Goal: Task Accomplishment & Management: Use online tool/utility

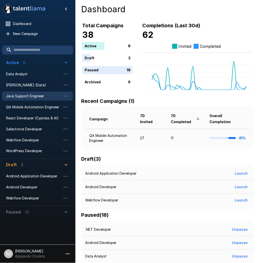
click at [29, 98] on span "Java Support Engineer" at bounding box center [33, 96] width 55 height 5
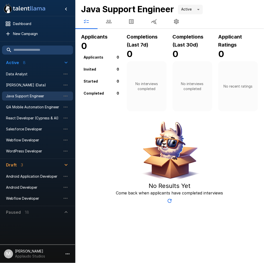
click at [111, 25] on button "button" at bounding box center [109, 22] width 23 height 14
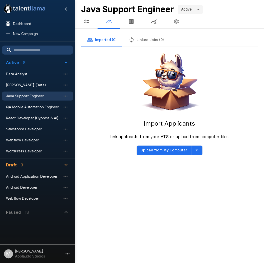
click at [134, 25] on button "button" at bounding box center [131, 22] width 23 height 14
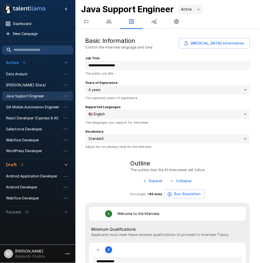
type textarea "*"
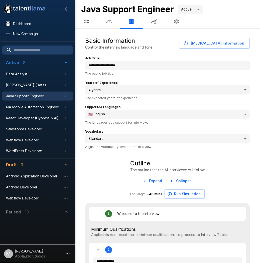
type textarea "*"
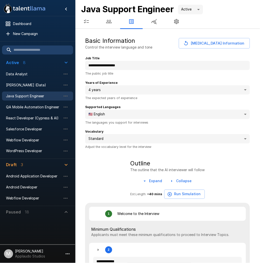
type textarea "*"
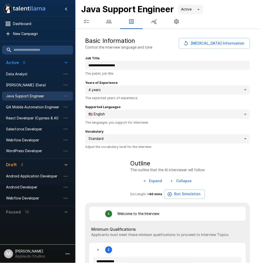
type textarea "*"
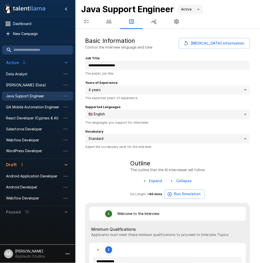
type textarea "*"
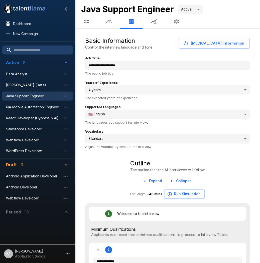
type textarea "*"
click at [107, 22] on icon "button" at bounding box center [109, 22] width 6 height 6
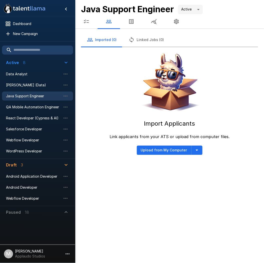
click at [86, 21] on icon "button" at bounding box center [86, 22] width 6 height 6
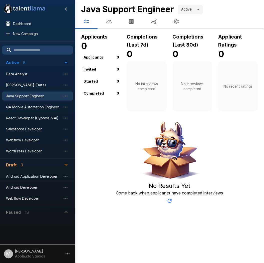
drag, startPoint x: 134, startPoint y: 22, endPoint x: 129, endPoint y: 27, distance: 7.3
click at [134, 22] on icon "button" at bounding box center [131, 22] width 6 height 6
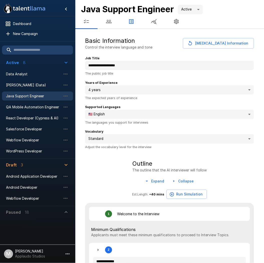
type textarea "*"
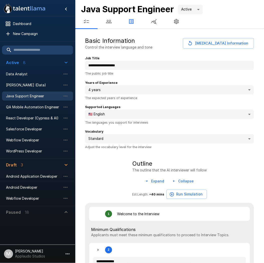
type textarea "*"
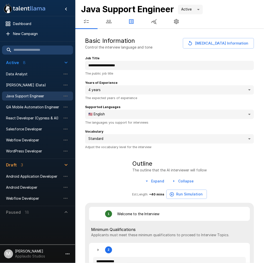
type textarea "*"
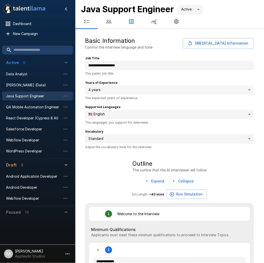
type textarea "*"
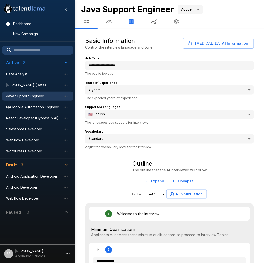
type textarea "*"
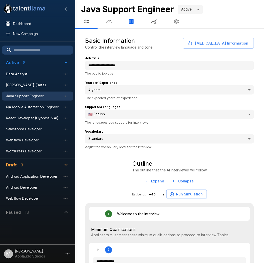
type textarea "*"
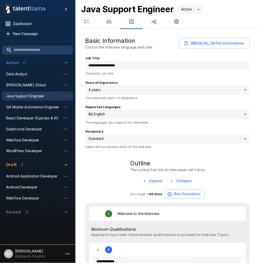
type textarea "*"
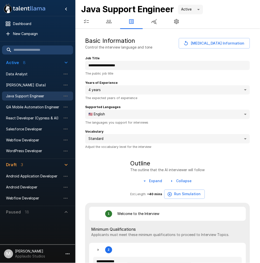
type textarea "*"
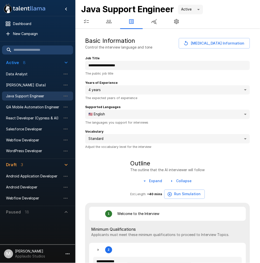
type textarea "*"
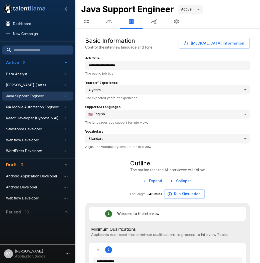
type textarea "*"
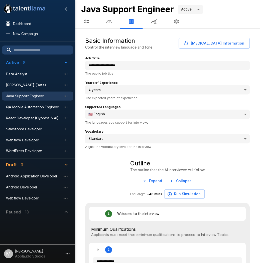
type textarea "*"
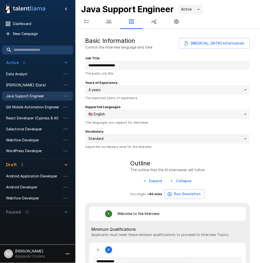
type textarea "*"
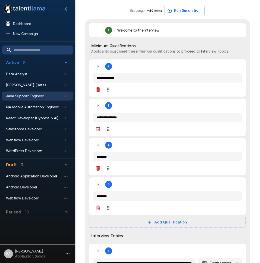
scroll to position [195, 0]
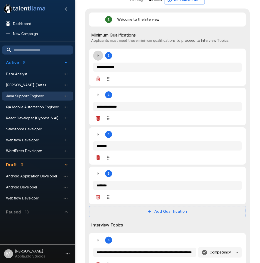
click at [98, 61] on button "button" at bounding box center [98, 56] width 10 height 10
type textarea "*"
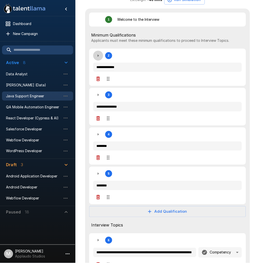
type textarea "*"
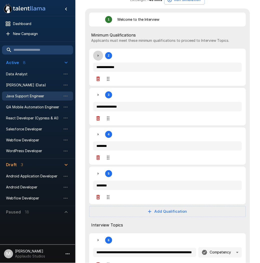
type textarea "*"
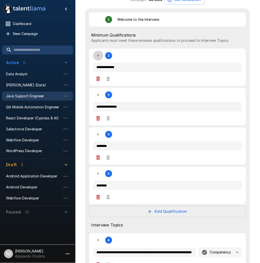
type textarea "*"
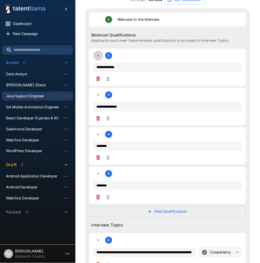
type textarea "*"
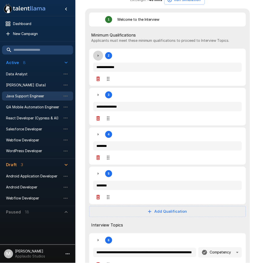
type textarea "*"
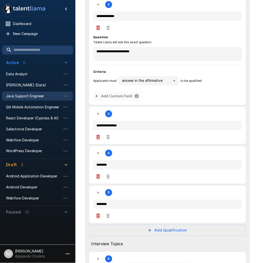
scroll to position [250, 0]
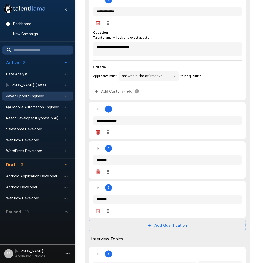
click at [100, 106] on button "button" at bounding box center [98, 109] width 10 height 10
type textarea "*"
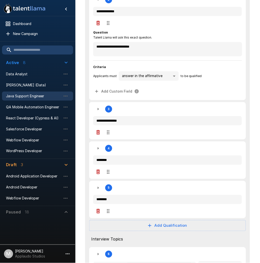
type textarea "*"
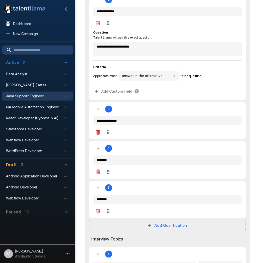
type textarea "*"
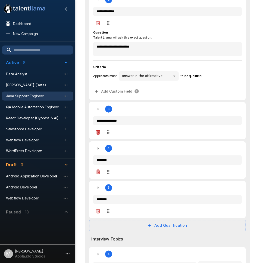
type textarea "*"
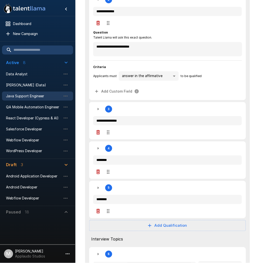
type textarea "*"
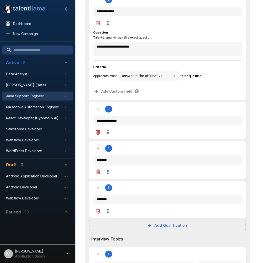
type textarea "*"
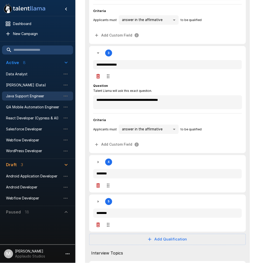
type textarea "*"
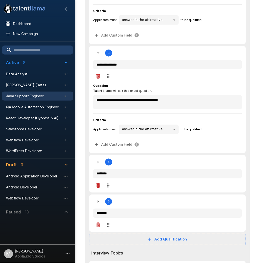
type textarea "*"
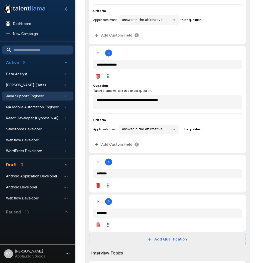
type textarea "*"
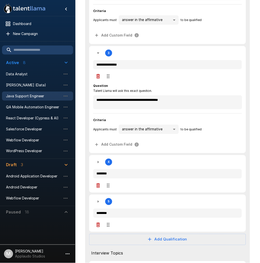
type textarea "*"
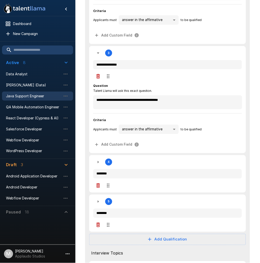
type textarea "*"
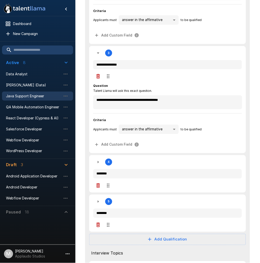
type textarea "*"
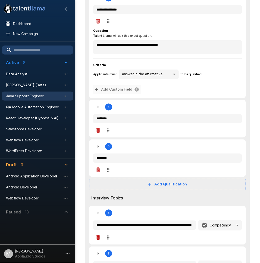
type textarea "*"
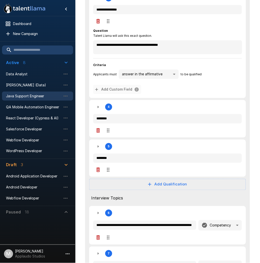
type textarea "*"
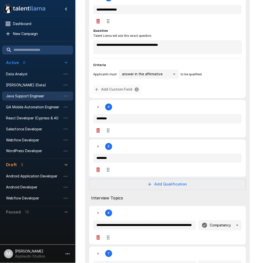
type textarea "*"
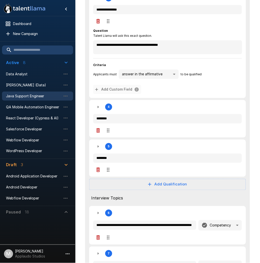
type textarea "*"
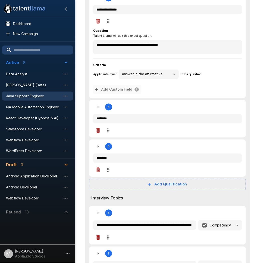
type textarea "*"
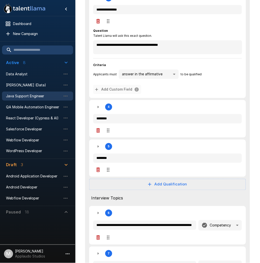
type textarea "*"
click at [98, 110] on icon "button" at bounding box center [98, 107] width 6 height 6
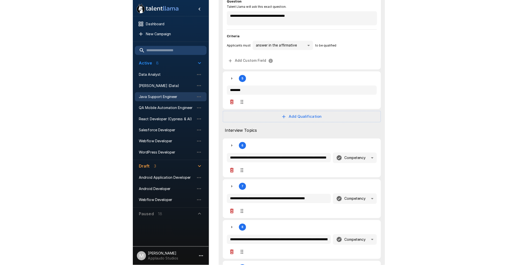
scroll to position [501, 0]
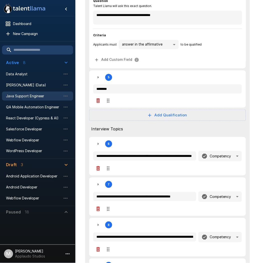
click at [98, 78] on icon "button" at bounding box center [98, 77] width 1 height 3
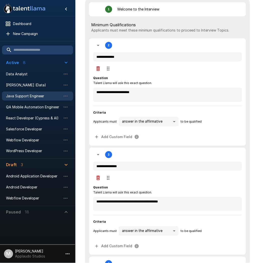
scroll to position [237, 0]
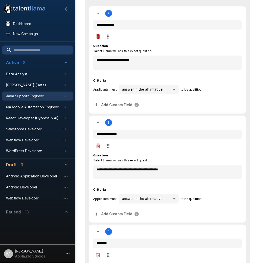
click at [96, 16] on icon "button" at bounding box center [98, 13] width 6 height 6
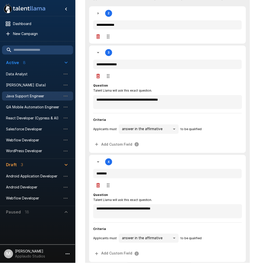
click at [98, 53] on icon "button" at bounding box center [98, 52] width 3 height 1
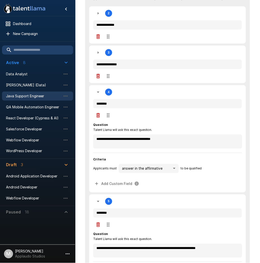
scroll to position [265, 0]
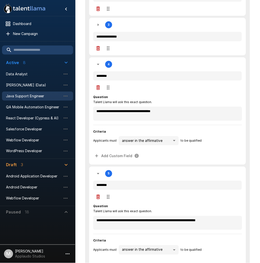
click at [100, 67] on icon "button" at bounding box center [98, 64] width 6 height 6
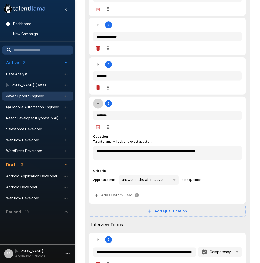
click at [100, 104] on icon "button" at bounding box center [98, 104] width 6 height 6
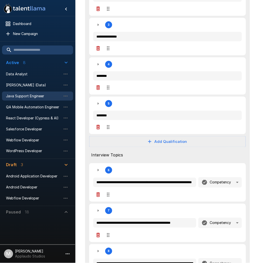
click at [101, 103] on icon "button" at bounding box center [98, 104] width 6 height 6
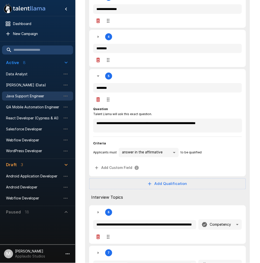
scroll to position [292, 0]
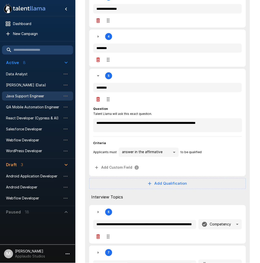
click at [99, 77] on icon "button" at bounding box center [98, 76] width 6 height 6
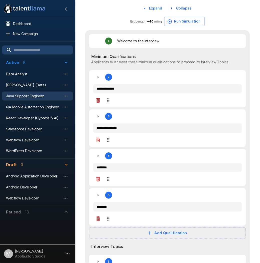
scroll to position [181, 0]
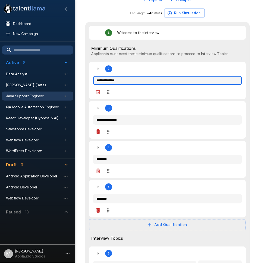
click at [122, 83] on input "**********" at bounding box center [167, 81] width 149 height 10
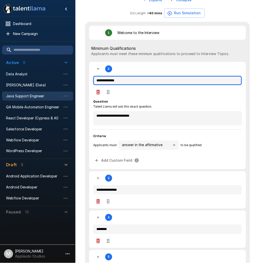
click at [122, 83] on input "**********" at bounding box center [167, 81] width 149 height 10
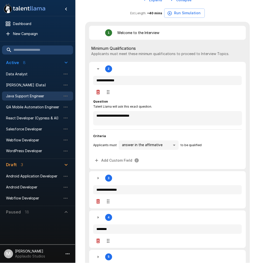
click at [105, 69] on div "2" at bounding box center [102, 69] width 19 height 10
click at [102, 70] on button "button" at bounding box center [98, 69] width 10 height 10
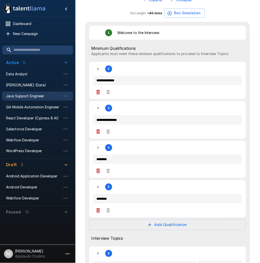
click at [130, 51] on span "Minimum Qualifications" at bounding box center [167, 48] width 153 height 6
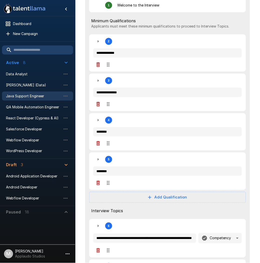
scroll to position [209, 0]
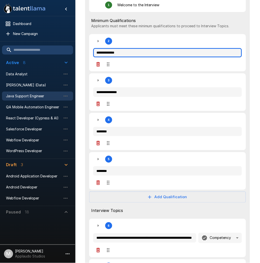
click at [123, 57] on input "**********" at bounding box center [167, 53] width 149 height 10
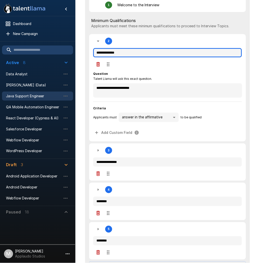
click at [123, 57] on input "**********" at bounding box center [167, 53] width 149 height 10
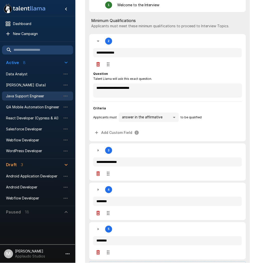
click at [161, 24] on span "Minimum Qualifications" at bounding box center [167, 21] width 153 height 6
click at [160, 32] on div "Minimum Qualifications Applicants must meet these minimum qualifications to pro…" at bounding box center [167, 23] width 157 height 18
click at [161, 28] on p "Applicants must meet these minimum qualifications to proceed to Interview Topic…" at bounding box center [167, 26] width 153 height 5
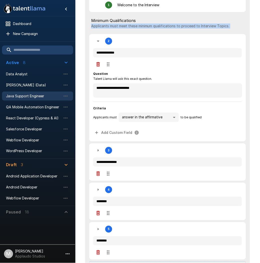
click at [161, 28] on p "Applicants must meet these minimum qualifications to proceed to Interview Topic…" at bounding box center [167, 26] width 153 height 5
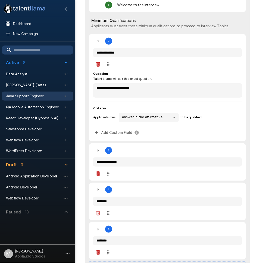
click at [95, 44] on icon "button" at bounding box center [98, 41] width 6 height 6
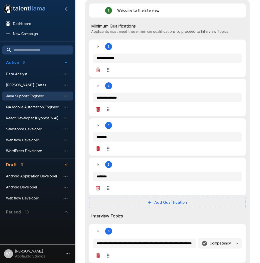
scroll to position [237, 0]
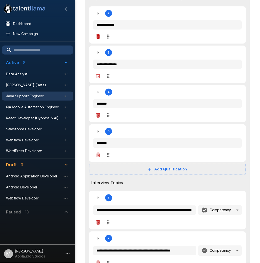
click at [99, 22] on div "**********" at bounding box center [167, 25] width 149 height 34
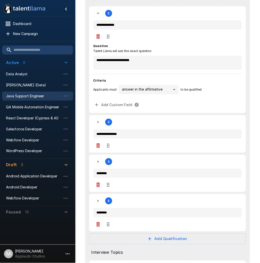
click at [99, 16] on icon "button" at bounding box center [98, 13] width 6 height 6
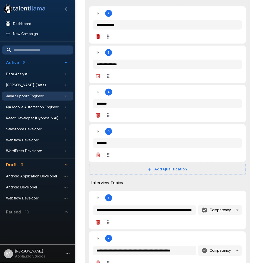
click at [99, 16] on icon "button" at bounding box center [98, 13] width 6 height 6
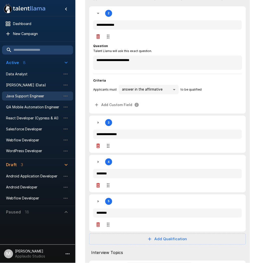
click at [101, 16] on button "button" at bounding box center [98, 13] width 10 height 10
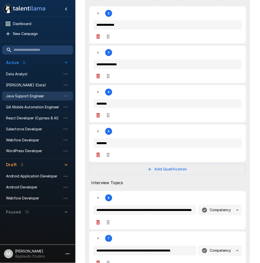
click at [100, 54] on icon "button" at bounding box center [98, 53] width 6 height 6
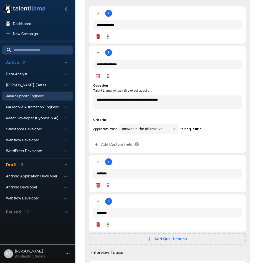
click at [100, 54] on icon "button" at bounding box center [98, 53] width 6 height 6
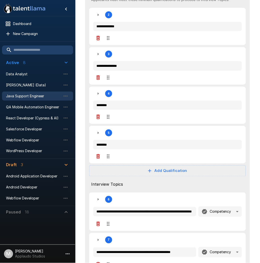
scroll to position [209, 0]
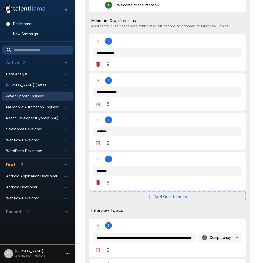
click at [98, 42] on icon "button" at bounding box center [98, 41] width 1 height 3
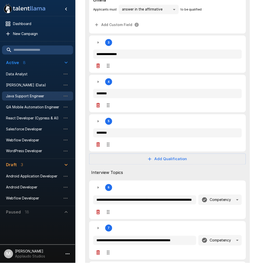
scroll to position [348, 0]
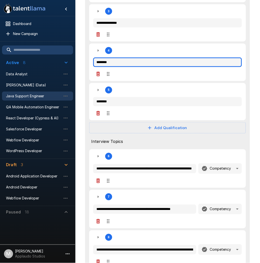
click at [150, 66] on input "********" at bounding box center [167, 63] width 149 height 10
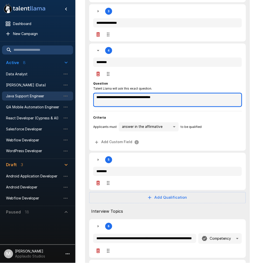
click at [202, 99] on textarea "**********" at bounding box center [167, 100] width 149 height 14
click at [191, 98] on textarea "**********" at bounding box center [167, 100] width 149 height 14
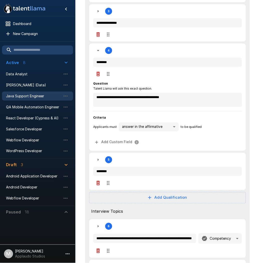
click at [100, 53] on icon "button" at bounding box center [98, 51] width 6 height 6
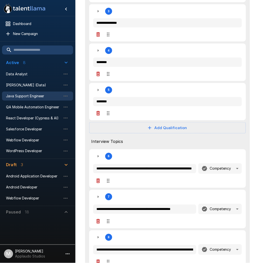
click at [101, 53] on icon "button" at bounding box center [98, 51] width 6 height 6
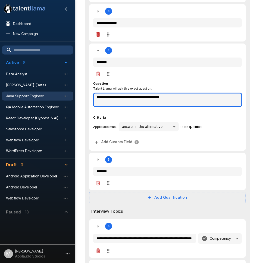
click at [199, 99] on textarea "**********" at bounding box center [167, 100] width 149 height 14
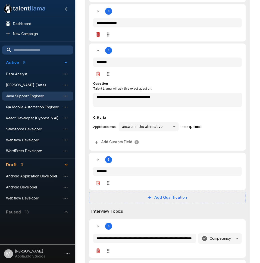
click at [101, 54] on icon "button" at bounding box center [98, 51] width 6 height 6
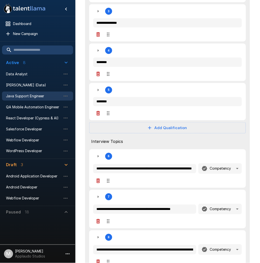
click at [99, 91] on icon "button" at bounding box center [98, 90] width 1 height 3
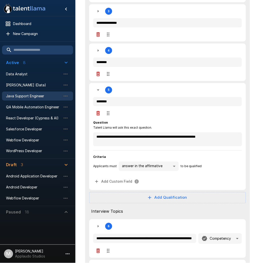
click at [99, 87] on button "button" at bounding box center [98, 90] width 10 height 10
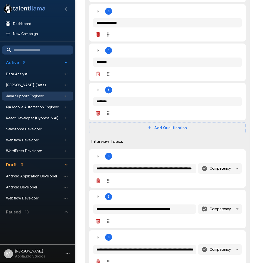
click at [157, 126] on button "Add Qualification" at bounding box center [167, 127] width 157 height 11
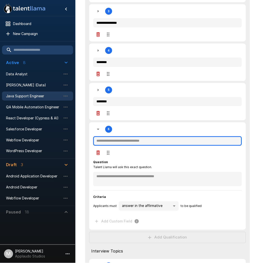
click at [130, 143] on input "text" at bounding box center [167, 141] width 149 height 10
paste input "**********"
click at [96, 142] on input "**********" at bounding box center [167, 141] width 149 height 10
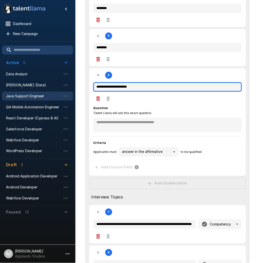
scroll to position [404, 0]
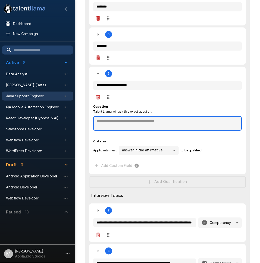
click at [131, 126] on textarea at bounding box center [167, 123] width 149 height 15
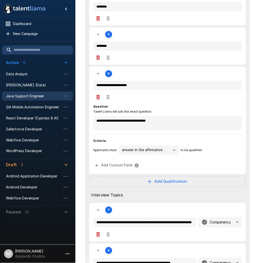
click at [250, 111] on div "**********" at bounding box center [167, 192] width 173 height 1127
